Goal: Information Seeking & Learning: Learn about a topic

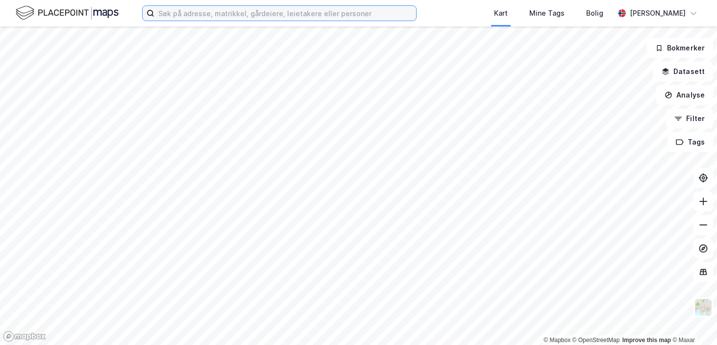
click at [209, 6] on input at bounding box center [285, 13] width 262 height 15
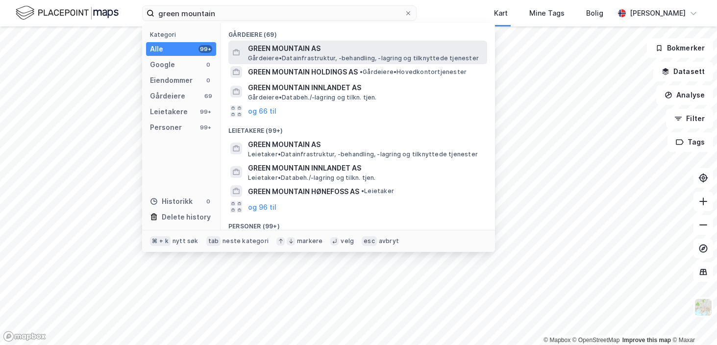
click at [260, 51] on span "GREEN MOUNTAIN AS" at bounding box center [365, 49] width 235 height 12
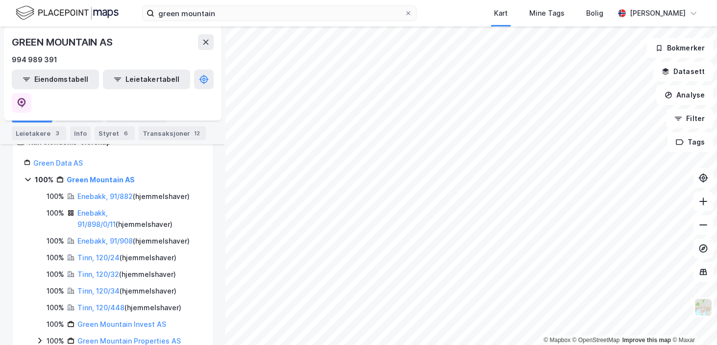
scroll to position [139, 0]
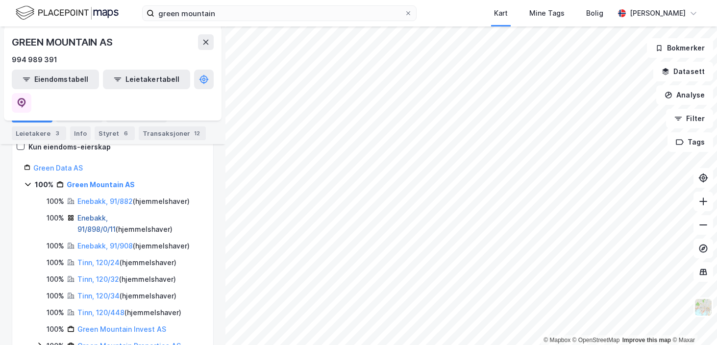
click at [90, 214] on link "Enebakk, 91/898/0/11" at bounding box center [96, 224] width 38 height 20
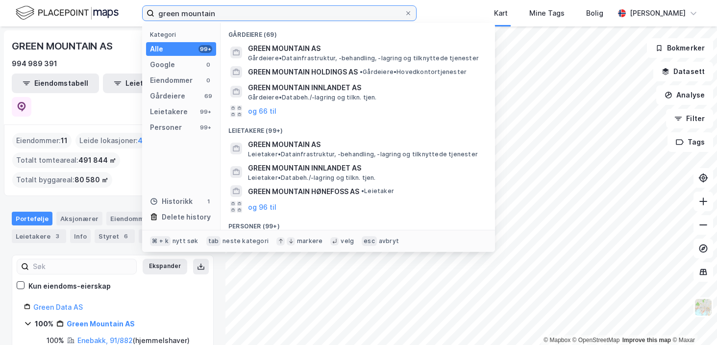
click at [220, 9] on input "green mountain" at bounding box center [279, 13] width 250 height 15
type input "axa"
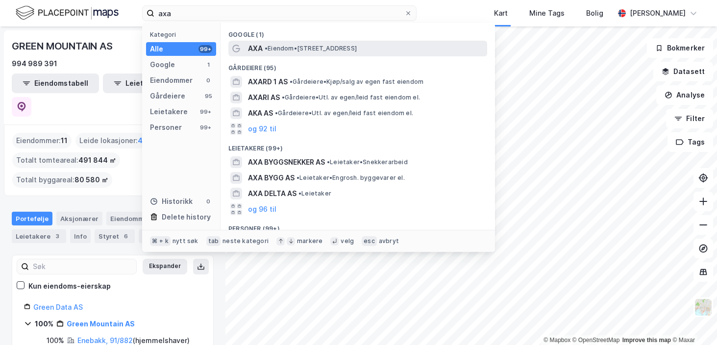
click at [278, 48] on span "• Eiendom • [STREET_ADDRESS]" at bounding box center [311, 49] width 92 height 8
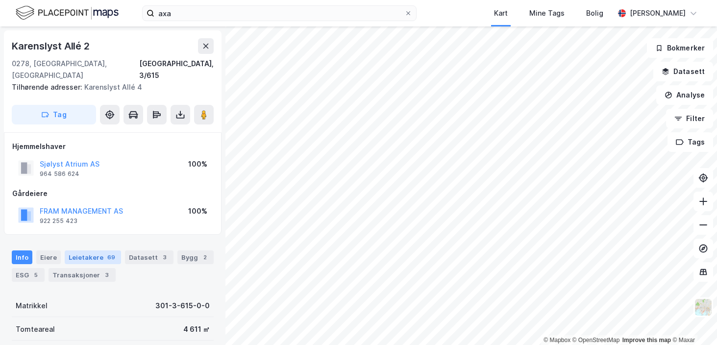
click at [77, 250] on div "Leietakere 69" at bounding box center [93, 257] width 56 height 14
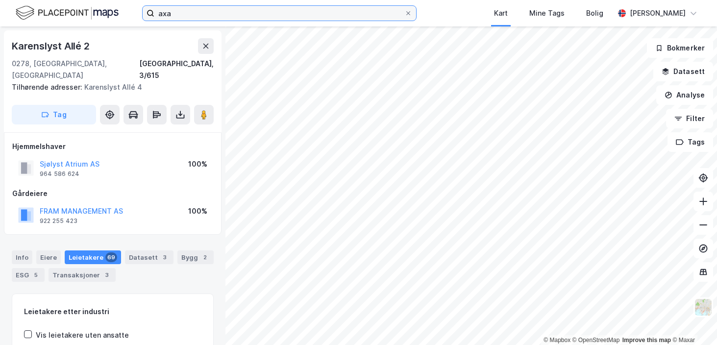
click at [197, 14] on input "axa" at bounding box center [279, 13] width 250 height 15
